Goal: Task Accomplishment & Management: Complete application form

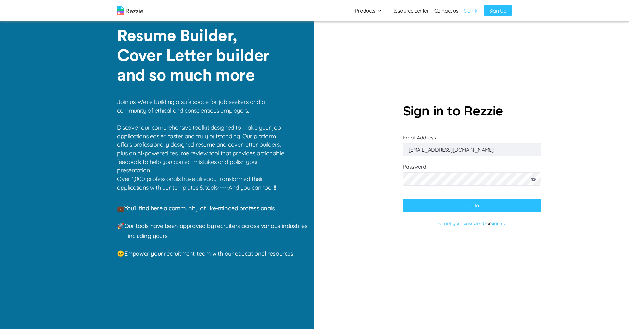
drag, startPoint x: 436, startPoint y: 150, endPoint x: 394, endPoint y: 148, distance: 42.5
click at [394, 148] on section "Sign in to Rezzie Email Address [EMAIL_ADDRESS][DOMAIN_NAME] Password Log In Fo…" at bounding box center [472, 164] width 315 height 329
type input "[EMAIL_ADDRESS][DOMAIN_NAME]"
click at [536, 181] on icon at bounding box center [533, 179] width 5 height 3
click at [348, 187] on section "Sign in to Rezzie Email Address [EMAIL_ADDRESS][DOMAIN_NAME] Password Log In Fo…" at bounding box center [472, 164] width 315 height 329
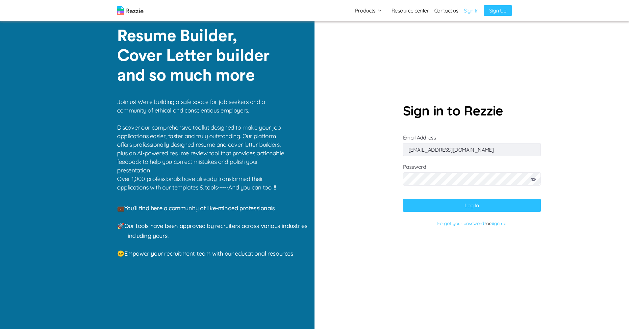
click at [435, 208] on button "Log In" at bounding box center [472, 205] width 138 height 13
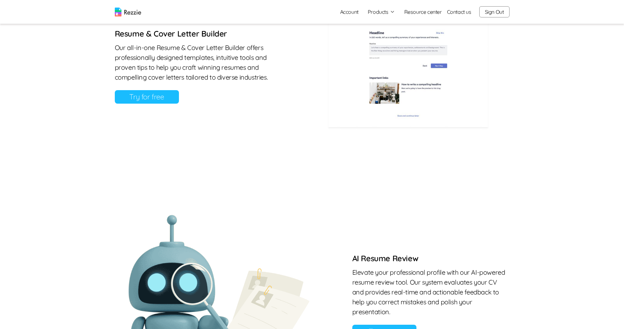
scroll to position [362, 0]
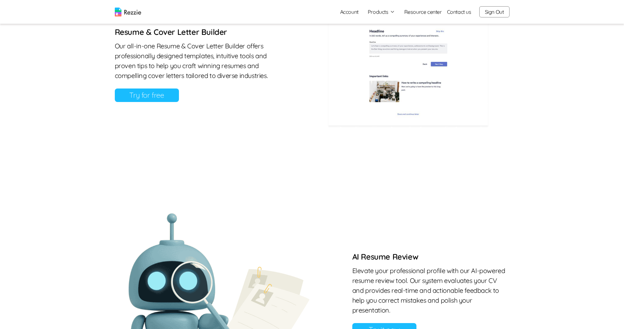
click at [158, 97] on link "Try for free" at bounding box center [147, 95] width 64 height 13
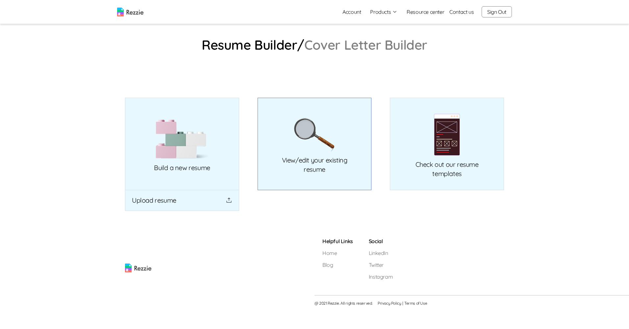
click at [312, 156] on p "View/edit your existing resume" at bounding box center [314, 165] width 65 height 18
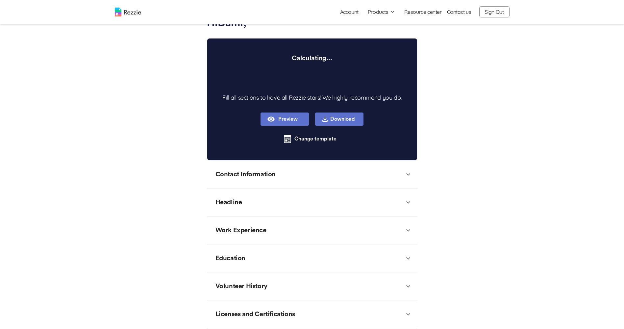
scroll to position [65, 0]
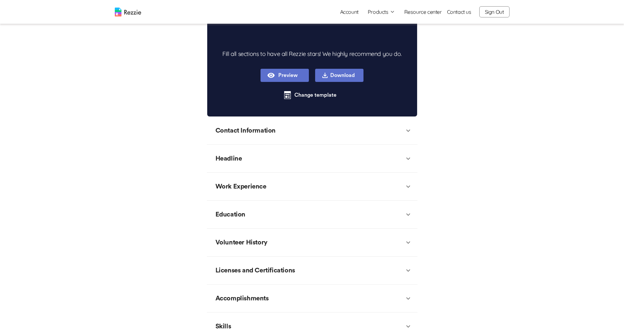
click at [249, 196] on div "Work Experience" at bounding box center [241, 187] width 58 height 20
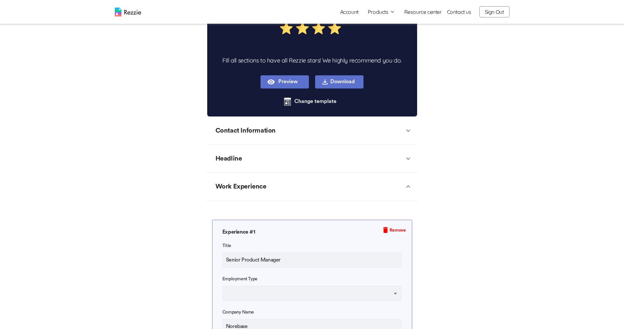
type textarea "x"
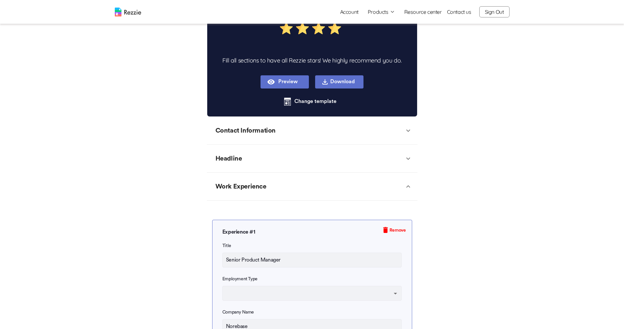
type textarea "x"
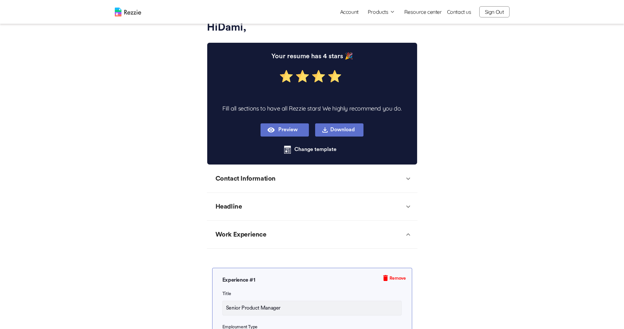
scroll to position [33, 0]
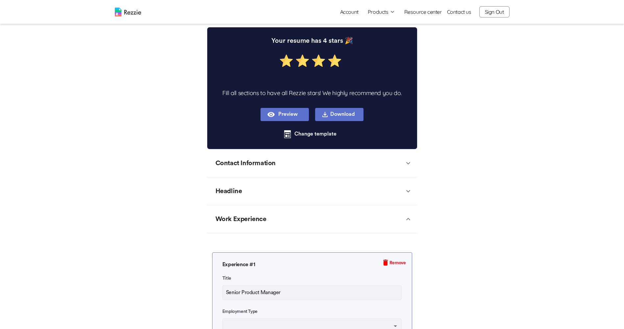
click at [406, 219] on icon at bounding box center [408, 219] width 8 height 8
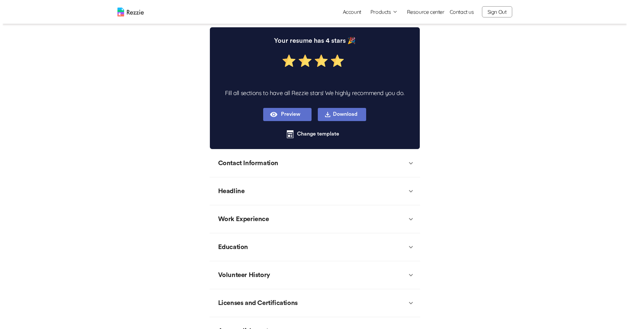
scroll to position [0, 0]
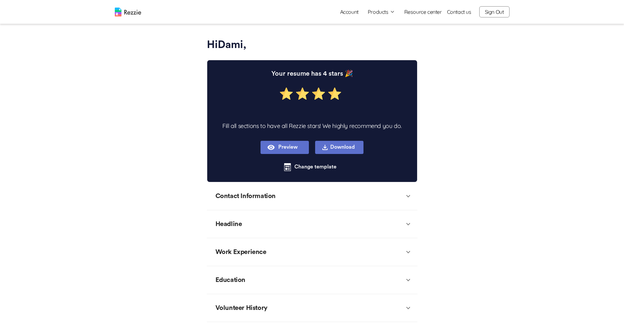
click at [467, 45] on main "Hi Dami , Your resume has 4 stars 🎉 Fill all sections to have all Rezzie stars!…" at bounding box center [312, 229] width 624 height 459
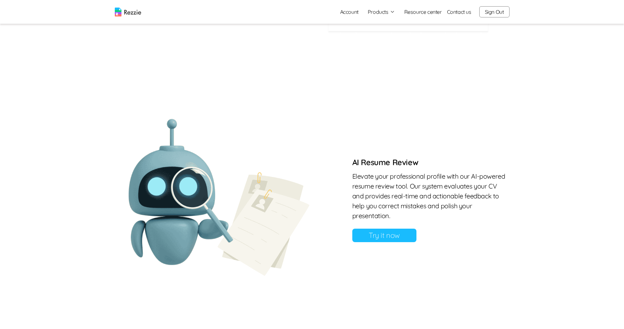
scroll to position [475, 0]
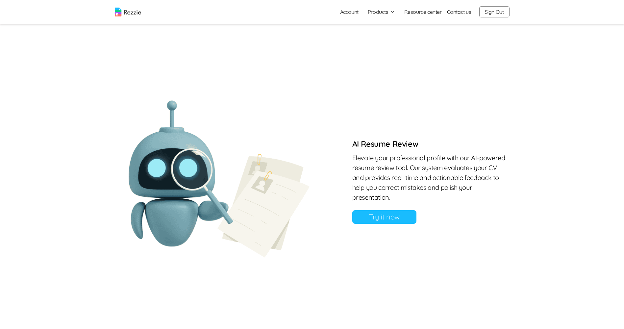
click at [382, 219] on link "Try it now" at bounding box center [384, 216] width 64 height 13
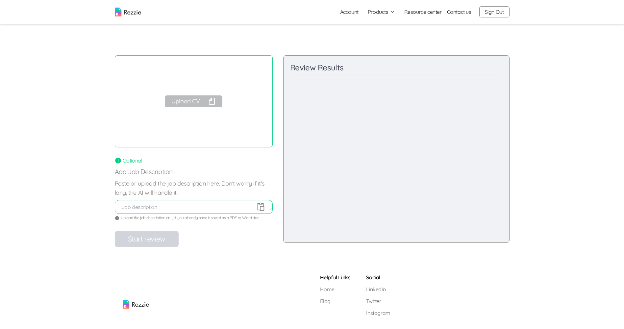
drag, startPoint x: 412, startPoint y: 265, endPoint x: 419, endPoint y: 269, distance: 8.2
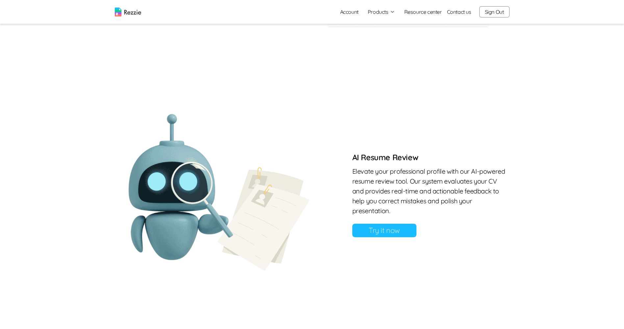
scroll to position [330, 0]
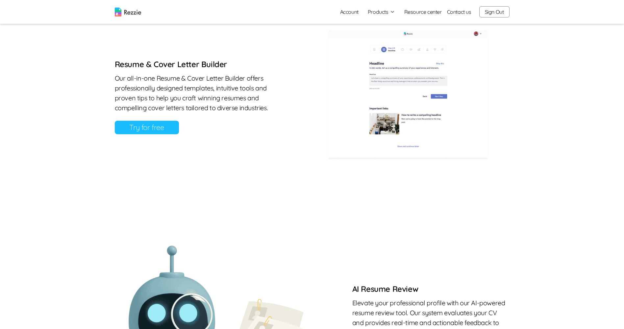
click at [153, 128] on link "Try for free" at bounding box center [147, 127] width 64 height 13
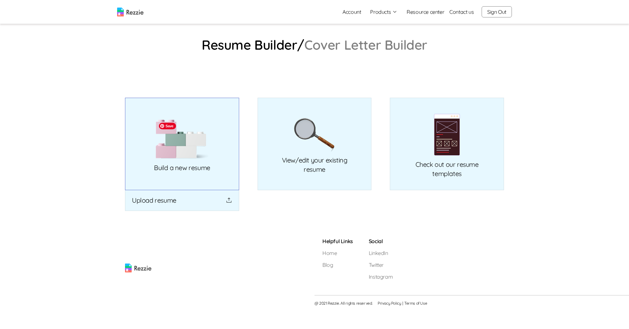
click at [188, 157] on img at bounding box center [182, 139] width 53 height 40
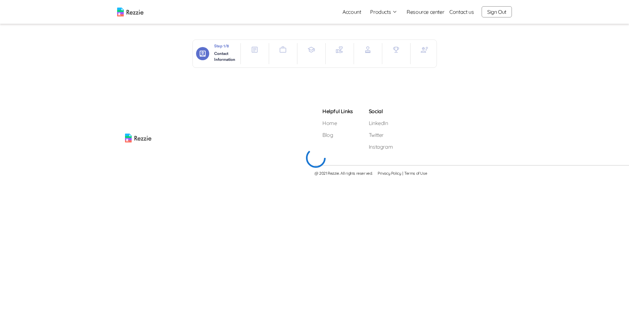
click at [257, 50] on icon "button" at bounding box center [255, 50] width 8 height 8
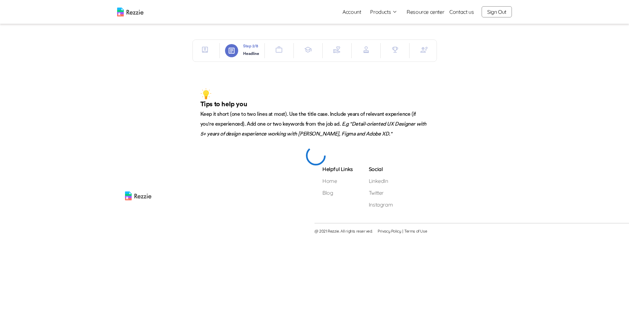
click at [281, 48] on icon "button" at bounding box center [279, 49] width 7 height 6
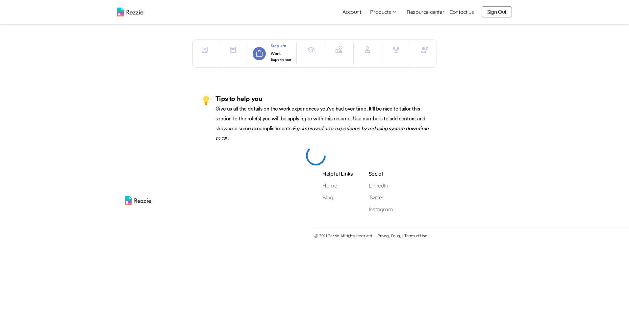
click at [310, 49] on icon "button" at bounding box center [311, 50] width 8 height 8
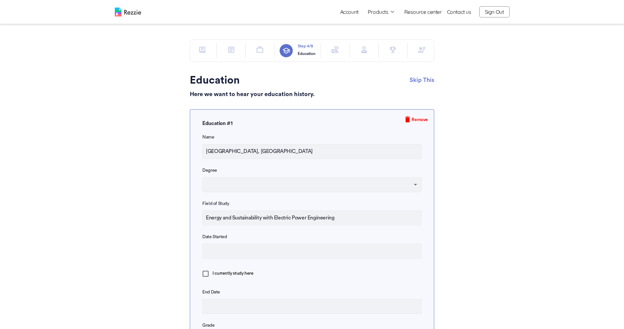
click at [206, 49] on icon "button" at bounding box center [202, 50] width 8 height 8
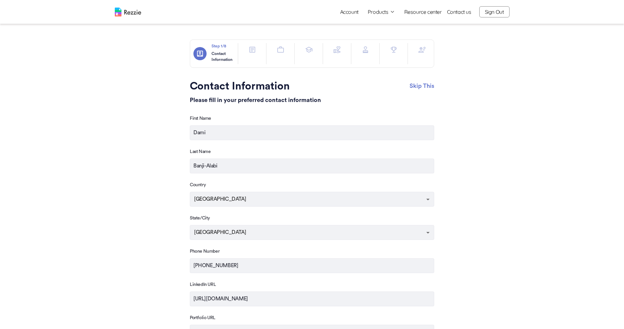
click at [254, 50] on icon "button" at bounding box center [252, 49] width 3 height 3
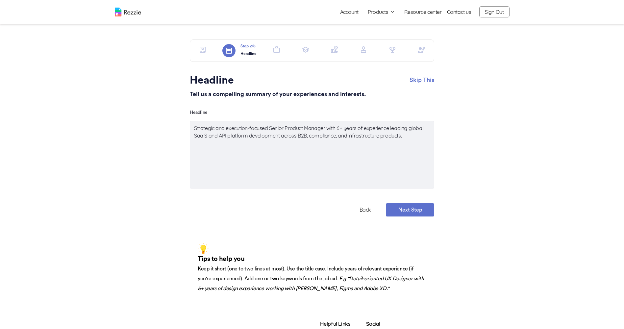
click at [276, 51] on icon "button" at bounding box center [277, 50] width 8 height 8
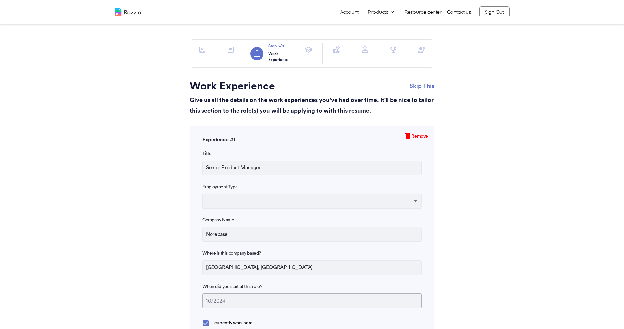
click at [231, 54] on button "button" at bounding box center [230, 49] width 13 height 13
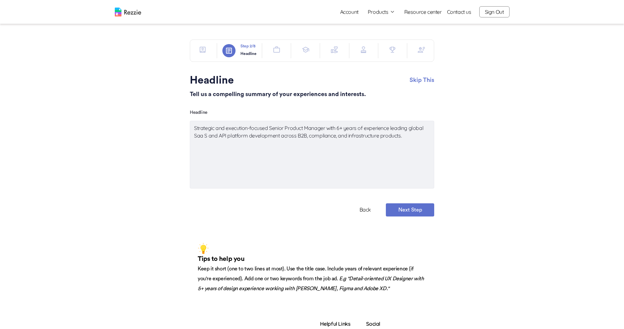
click at [204, 49] on icon "button" at bounding box center [203, 50] width 6 height 6
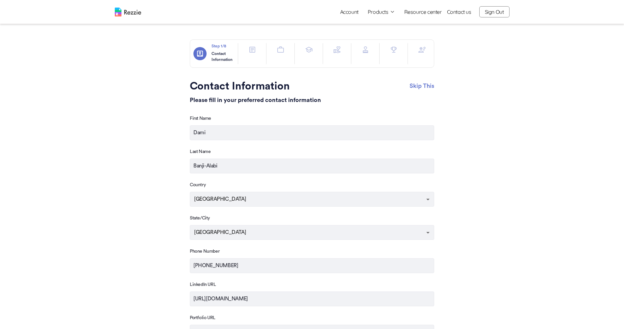
click at [283, 51] on icon "button" at bounding box center [281, 50] width 8 height 8
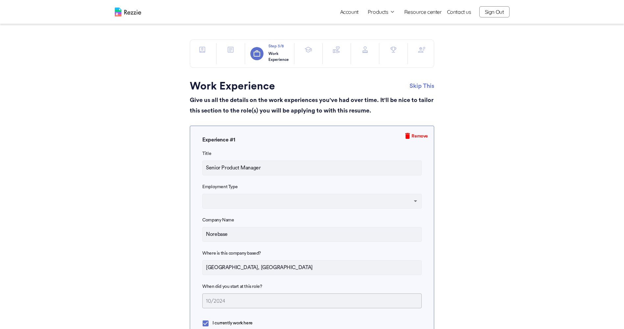
click at [311, 49] on icon "button" at bounding box center [308, 50] width 7 height 6
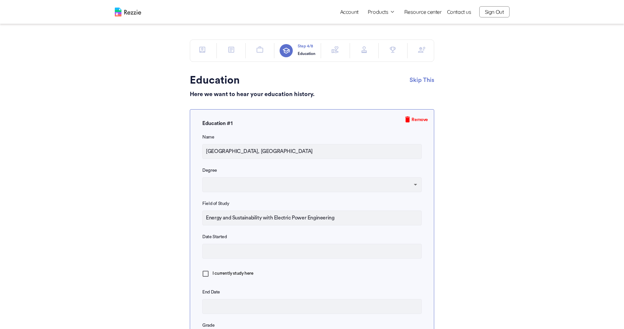
click at [337, 49] on icon "button" at bounding box center [335, 49] width 7 height 7
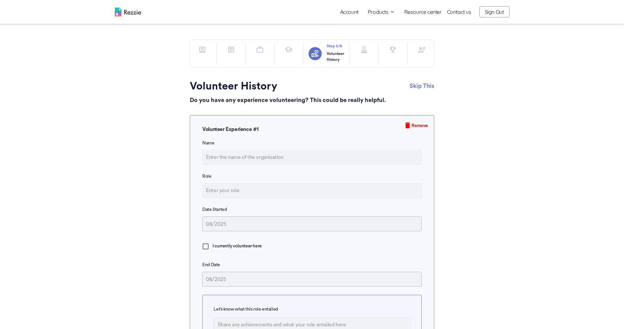
click at [365, 50] on icon "button" at bounding box center [364, 50] width 8 height 8
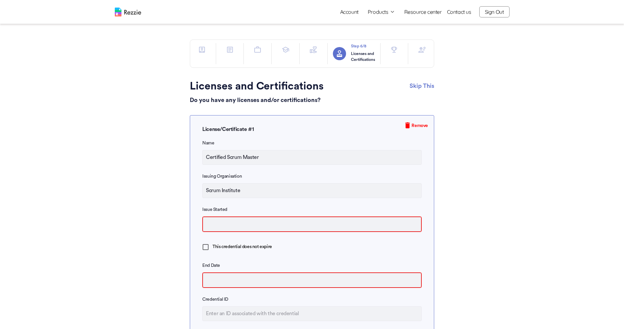
click at [395, 47] on icon "button" at bounding box center [394, 50] width 6 height 6
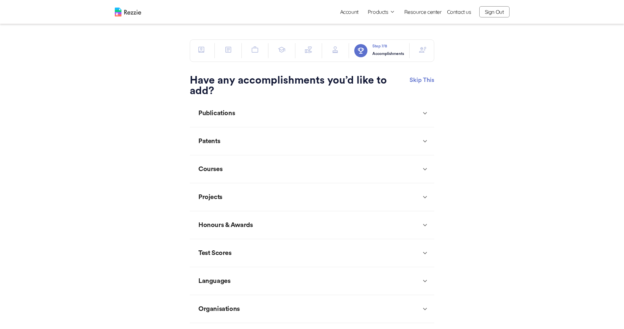
click at [426, 117] on icon at bounding box center [425, 113] width 8 height 8
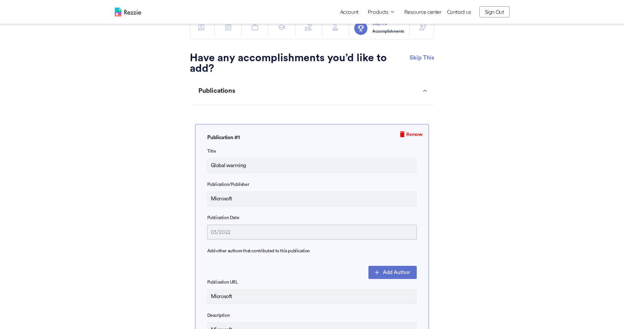
scroll to position [33, 0]
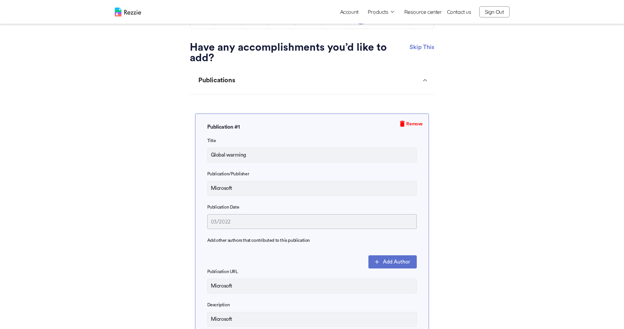
click at [425, 84] on icon at bounding box center [425, 80] width 8 height 8
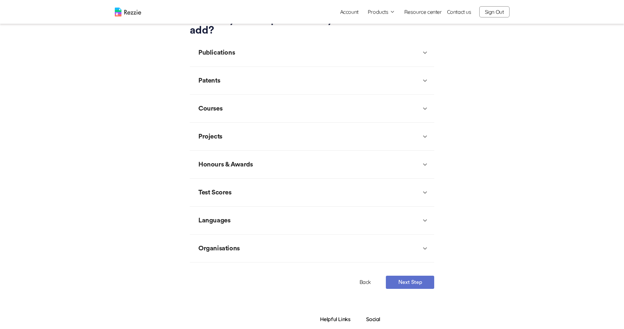
scroll to position [66, 0]
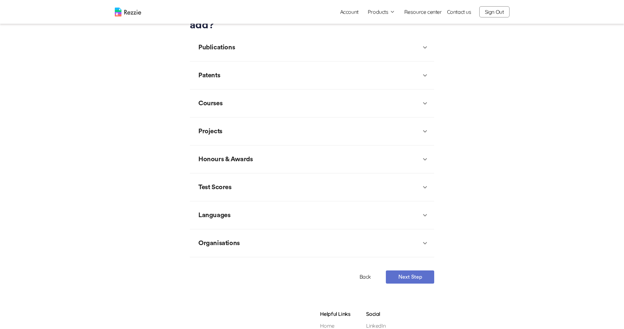
click at [421, 81] on div "Patents" at bounding box center [308, 75] width 226 height 20
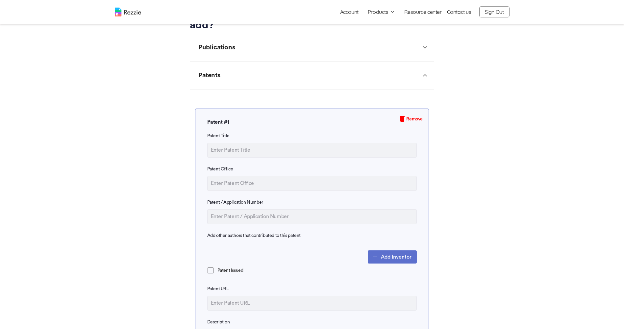
click at [423, 79] on icon at bounding box center [425, 75] width 8 height 8
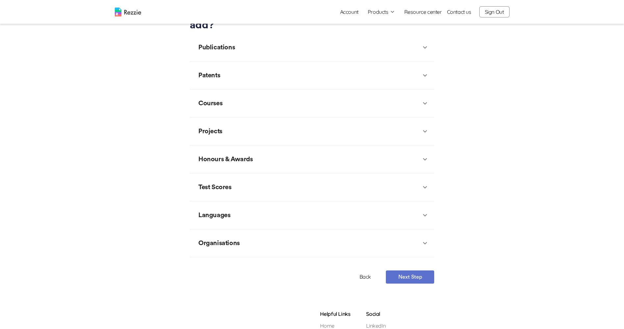
click at [425, 105] on icon at bounding box center [425, 103] width 4 height 2
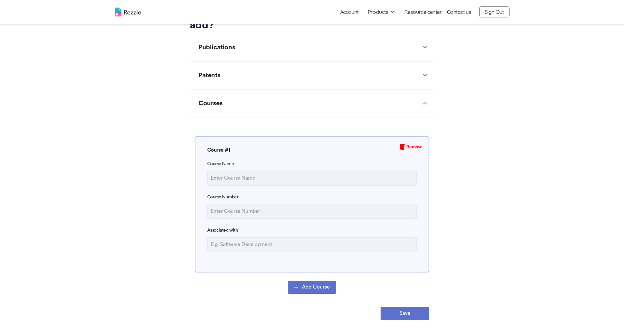
click at [425, 107] on icon at bounding box center [425, 103] width 8 height 8
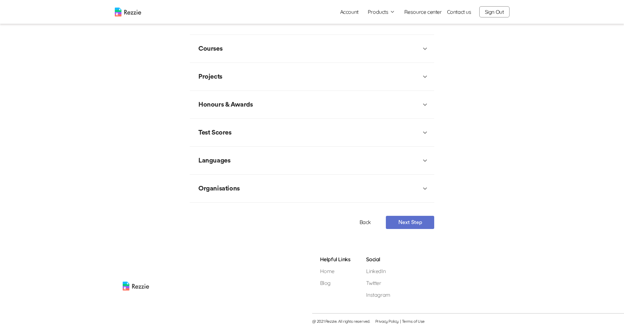
click at [426, 105] on icon at bounding box center [425, 105] width 4 height 2
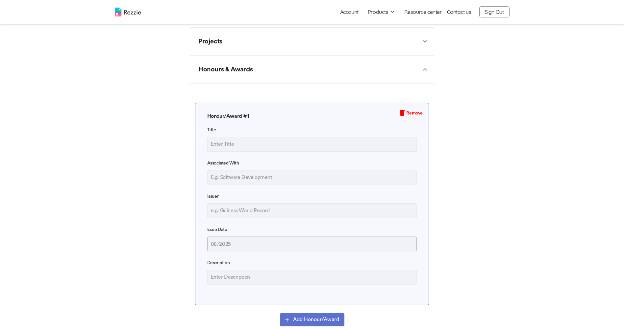
scroll to position [104, 0]
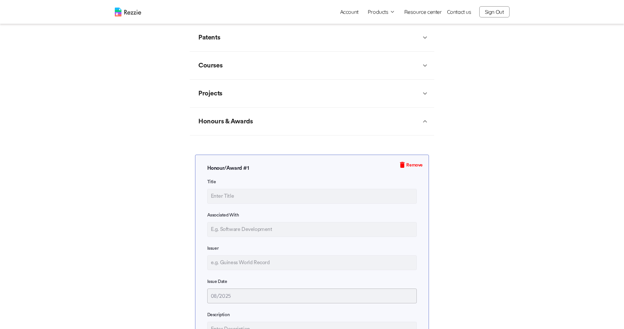
click at [426, 124] on icon at bounding box center [425, 121] width 8 height 8
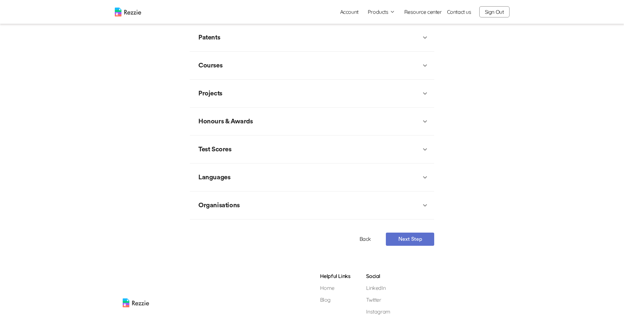
click at [427, 97] on icon at bounding box center [425, 94] width 8 height 8
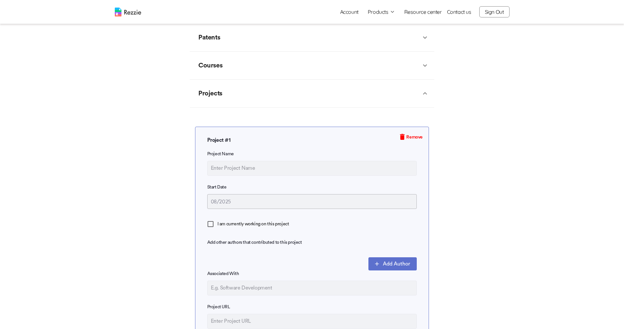
click at [427, 97] on icon at bounding box center [425, 94] width 8 height 8
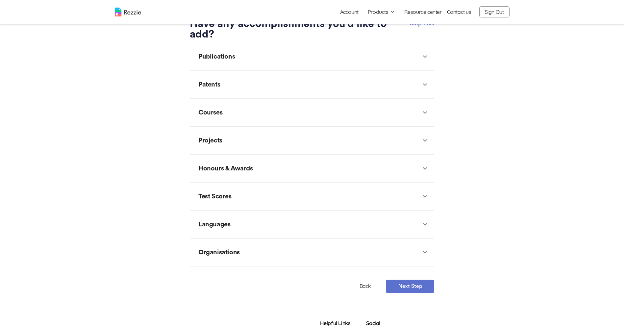
scroll to position [0, 0]
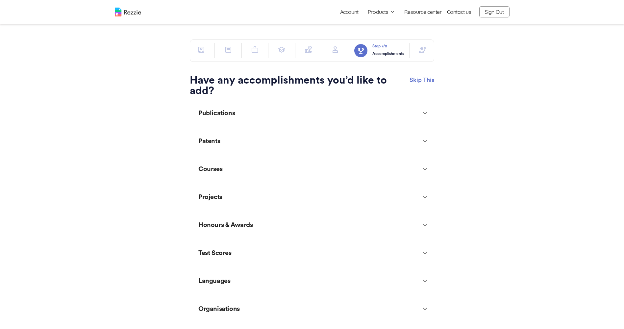
click at [424, 48] on icon "button" at bounding box center [423, 50] width 8 height 8
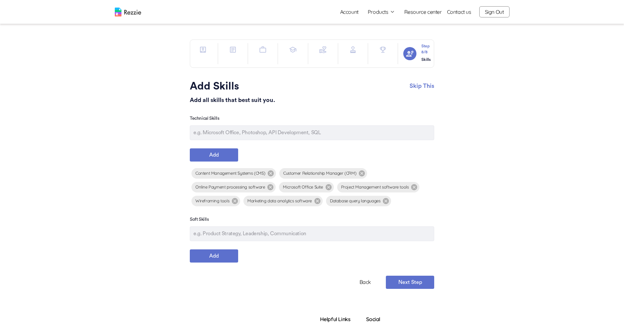
click at [207, 50] on button "button" at bounding box center [202, 49] width 13 height 13
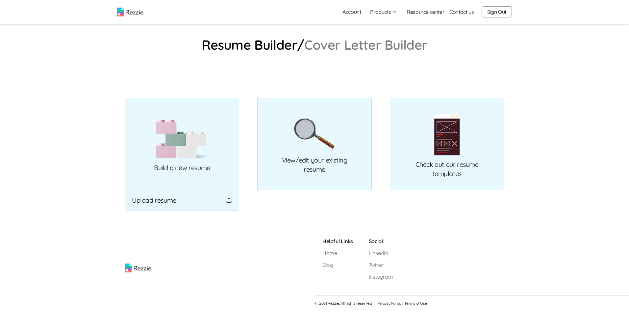
click at [283, 149] on link "View/edit your existing resume" at bounding box center [315, 144] width 114 height 92
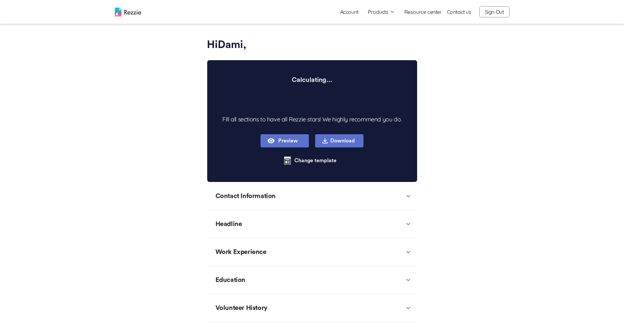
click at [271, 140] on button "Preview" at bounding box center [285, 140] width 48 height 13
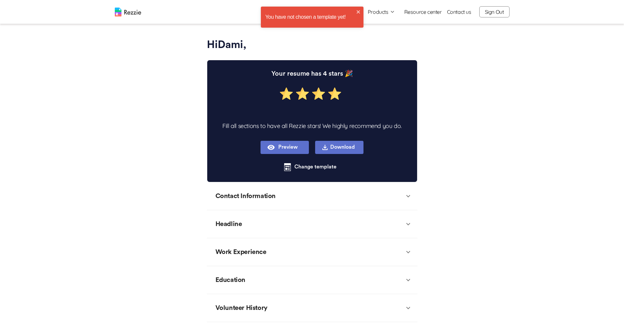
type textarea "x"
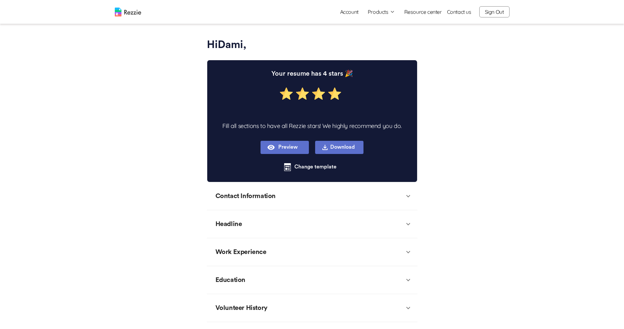
type textarea "x"
click at [279, 149] on button "Preview" at bounding box center [285, 147] width 48 height 13
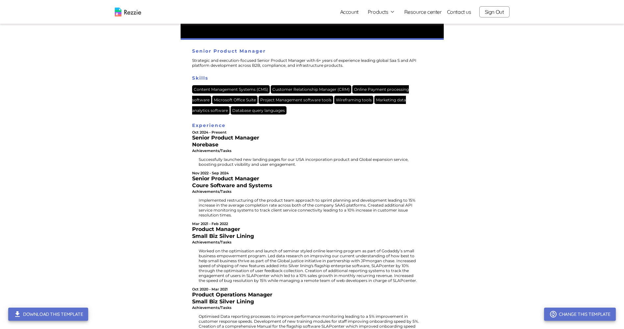
scroll to position [132, 0]
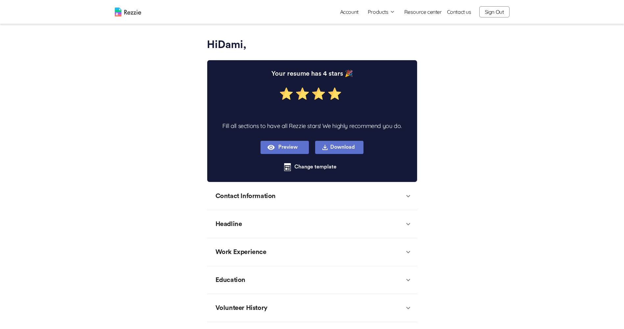
type textarea "x"
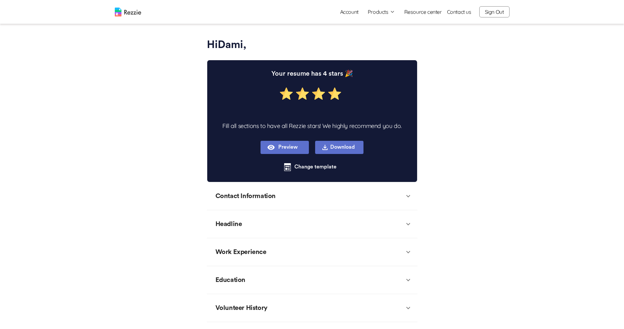
type textarea "x"
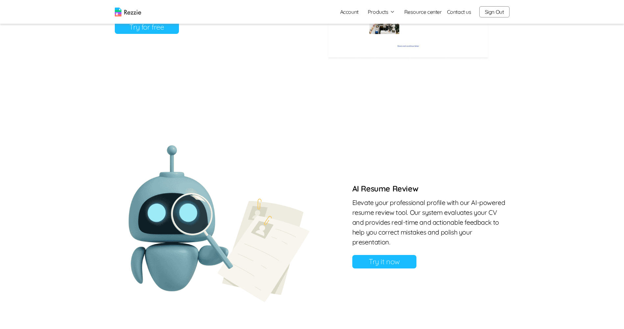
scroll to position [461, 0]
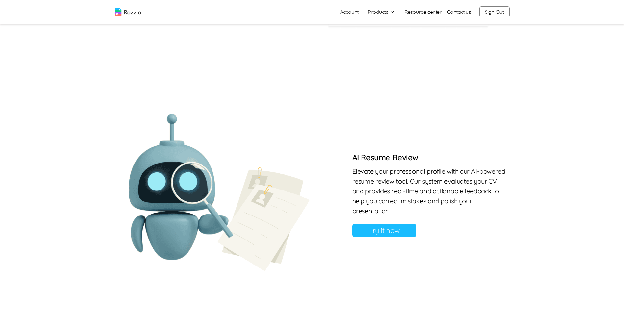
click at [401, 229] on link "Try it now" at bounding box center [384, 230] width 64 height 13
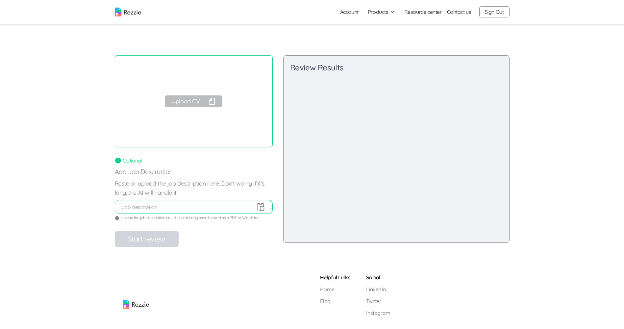
click at [185, 100] on button "Upload CV" at bounding box center [193, 101] width 57 height 12
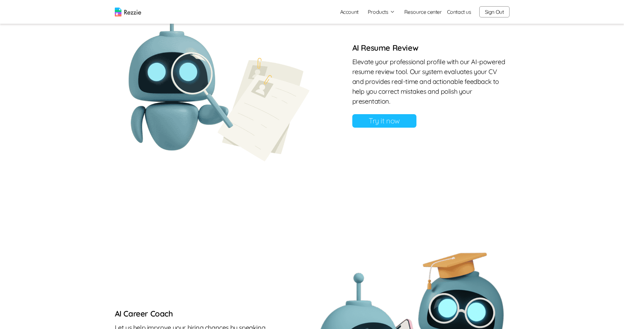
scroll to position [477, 0]
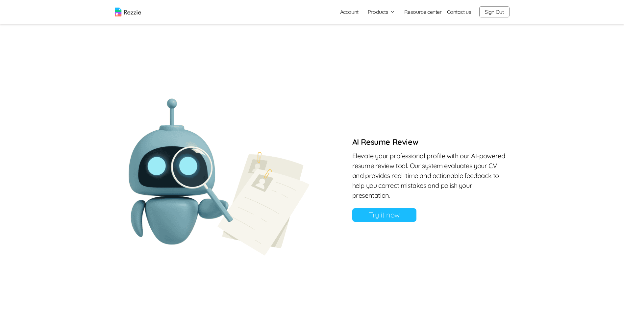
click at [383, 214] on link "Try it now" at bounding box center [384, 214] width 64 height 13
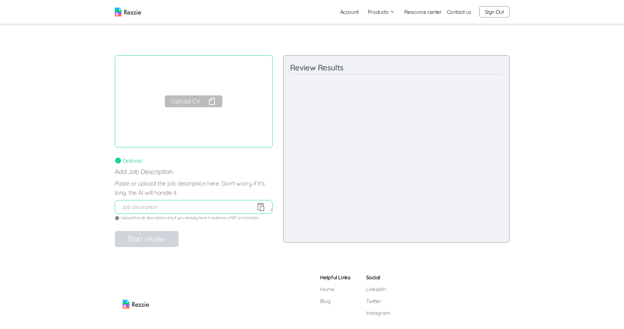
click at [185, 103] on button "Upload CV" at bounding box center [193, 101] width 57 height 12
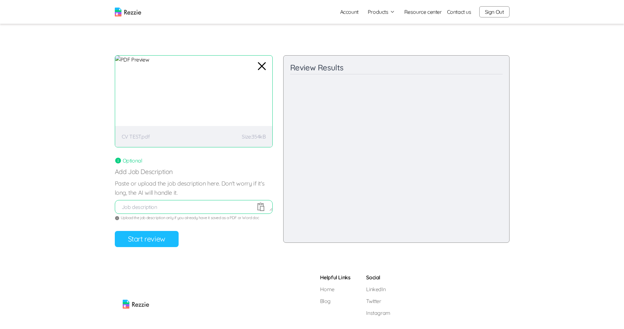
click at [151, 207] on textarea at bounding box center [193, 207] width 157 height 8
type textarea "Designer"
click at [132, 240] on button "Start review" at bounding box center [147, 239] width 64 height 16
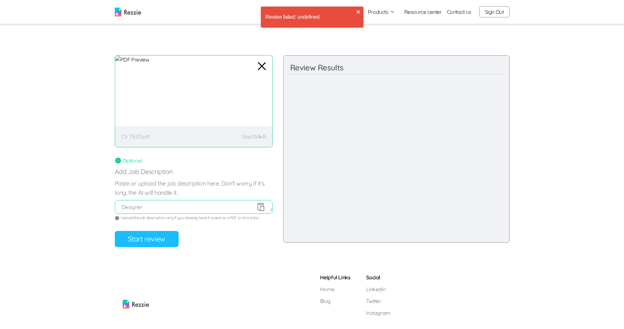
click at [359, 11] on icon "close" at bounding box center [358, 11] width 3 height 3
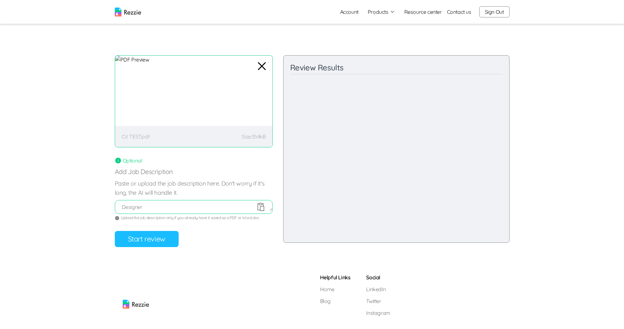
click at [260, 68] on icon "button" at bounding box center [261, 66] width 7 height 7
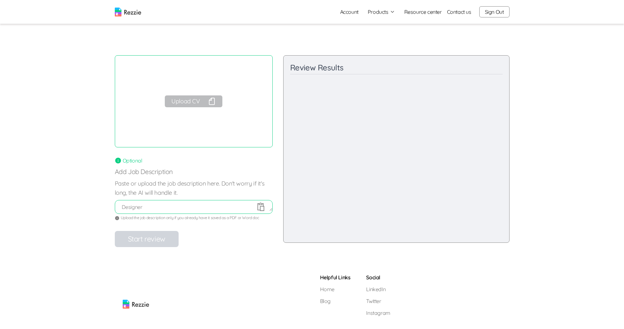
drag, startPoint x: 168, startPoint y: 206, endPoint x: 106, endPoint y: 210, distance: 62.6
click at [106, 210] on div "Review your resume AI will review your resume and give you feedback on your res…" at bounding box center [312, 143] width 624 height 208
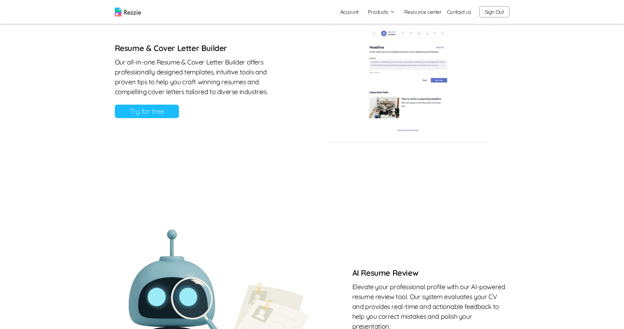
scroll to position [345, 0]
click at [140, 110] on link "Try for free" at bounding box center [147, 111] width 64 height 13
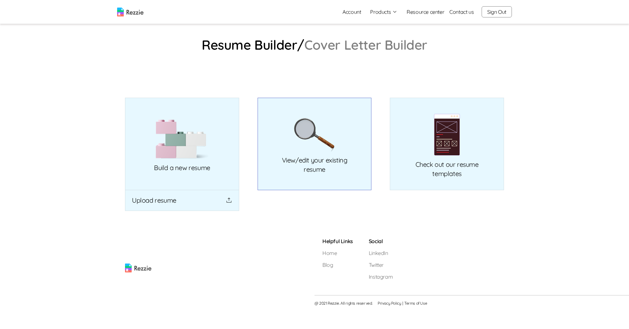
click at [306, 143] on img at bounding box center [314, 135] width 41 height 34
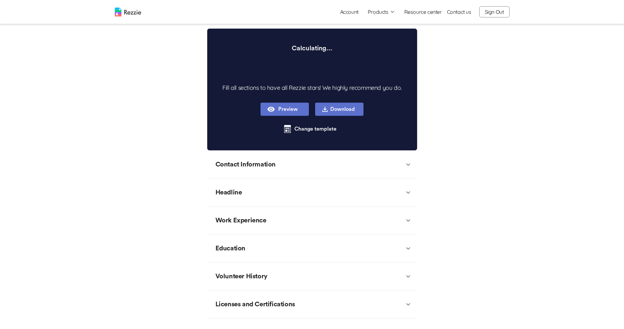
scroll to position [33, 0]
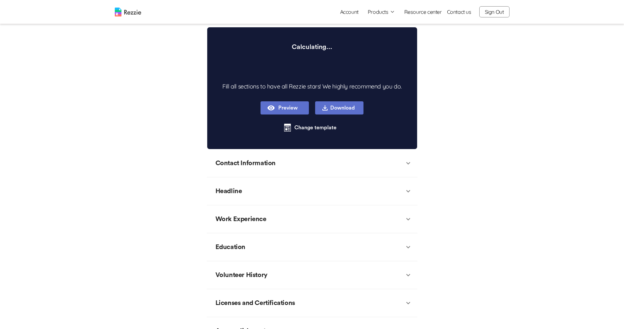
click at [236, 167] on div "Contact Information" at bounding box center [245, 163] width 67 height 20
type textarea "x"
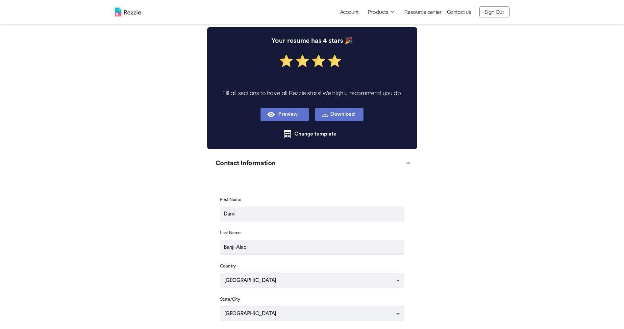
type textarea "x"
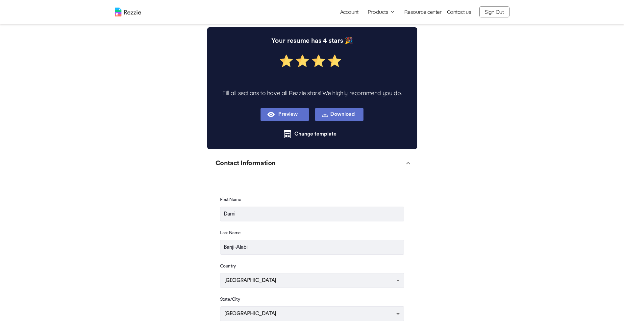
type textarea "x"
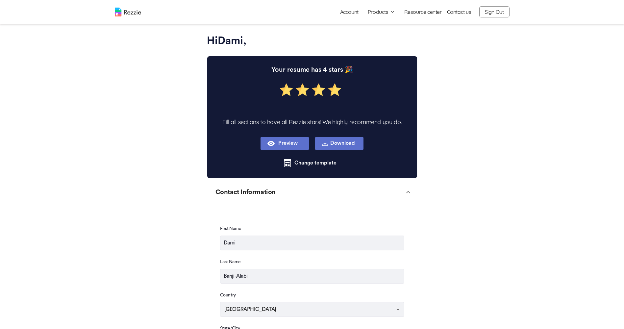
scroll to position [0, 0]
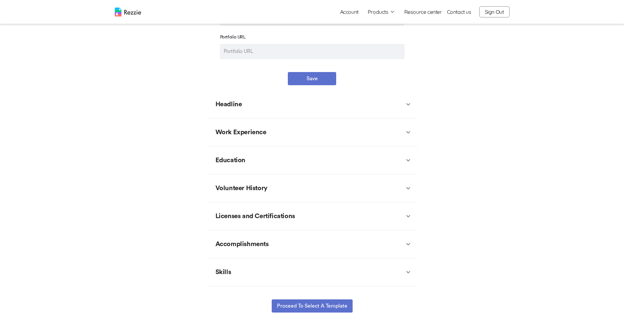
click at [410, 106] on icon at bounding box center [408, 104] width 8 height 8
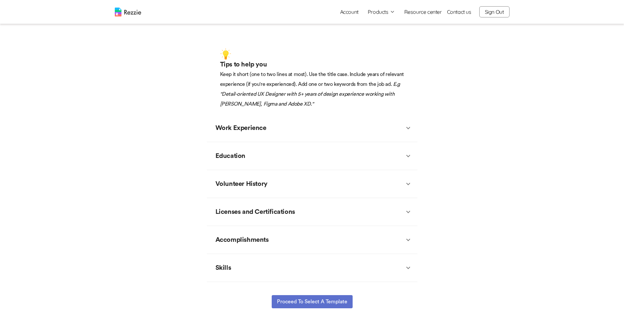
scroll to position [646, 0]
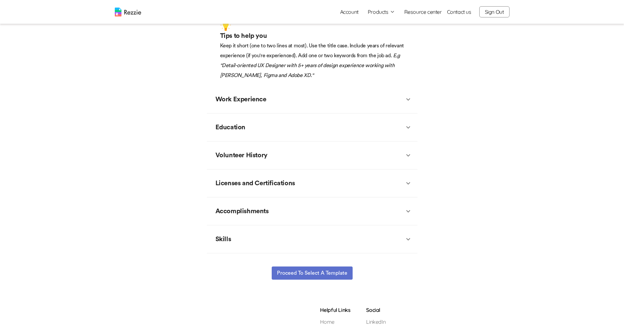
click at [408, 96] on icon at bounding box center [408, 99] width 8 height 8
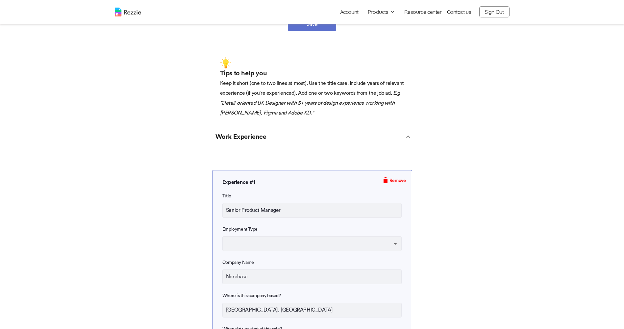
scroll to position [606, 0]
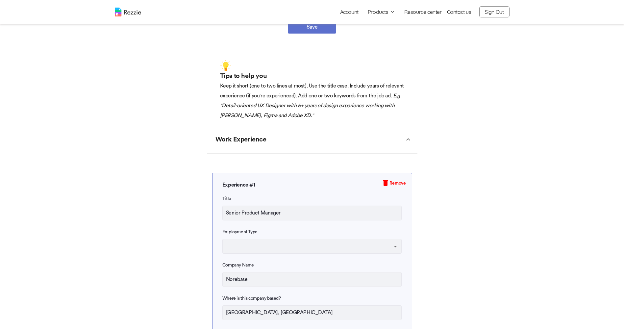
click at [409, 139] on icon at bounding box center [408, 139] width 4 height 2
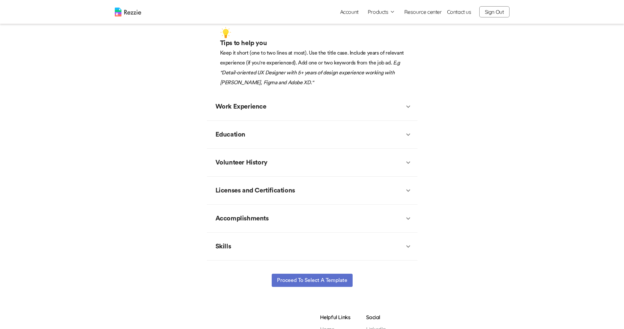
click at [409, 135] on icon at bounding box center [408, 135] width 8 height 8
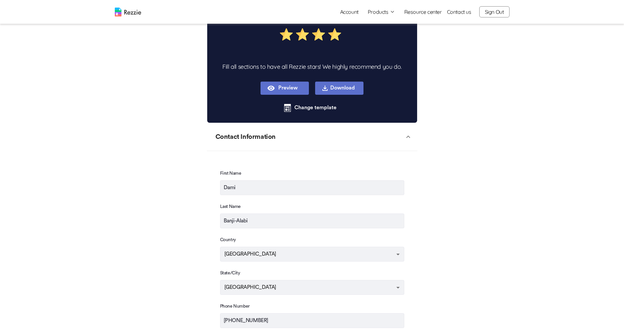
scroll to position [0, 0]
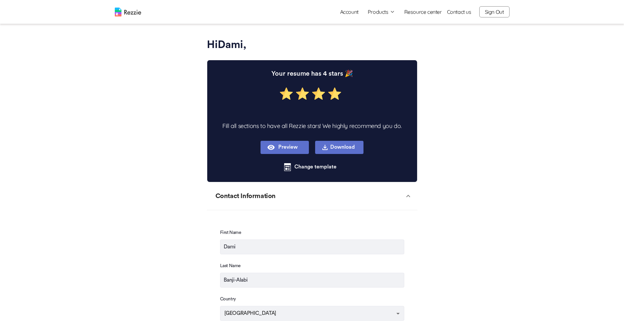
click at [287, 147] on button "Preview" at bounding box center [285, 147] width 48 height 13
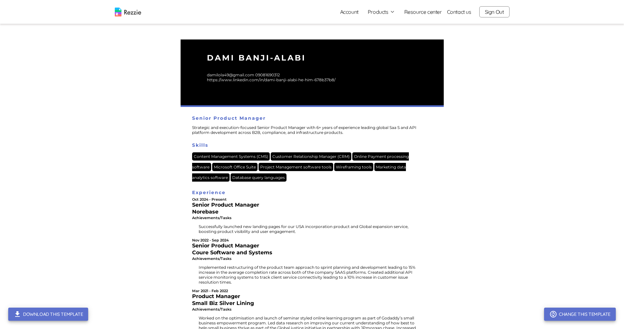
click at [51, 317] on button "Download this template" at bounding box center [48, 314] width 80 height 13
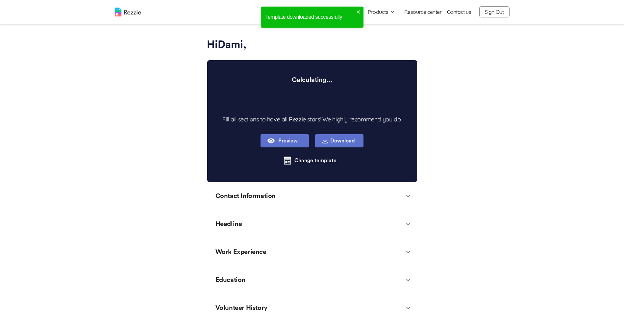
type textarea "x"
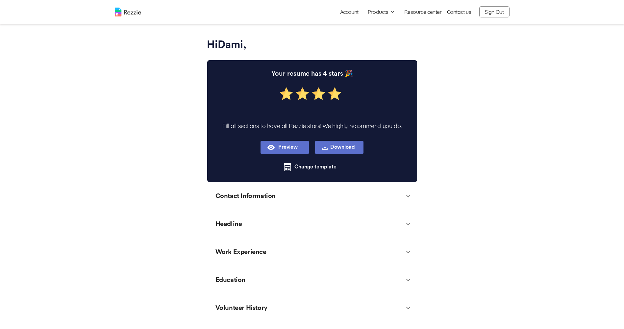
type textarea "x"
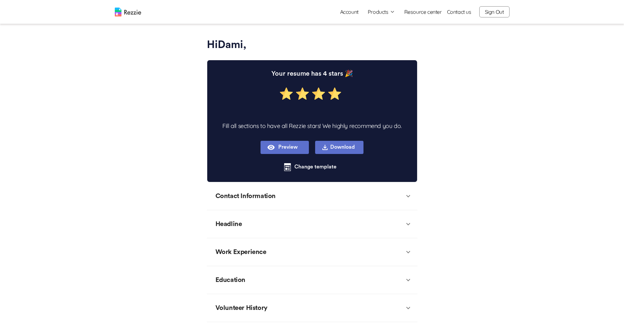
type textarea "x"
click at [340, 147] on button "Download" at bounding box center [339, 147] width 48 height 13
